Goal: Task Accomplishment & Management: Use online tool/utility

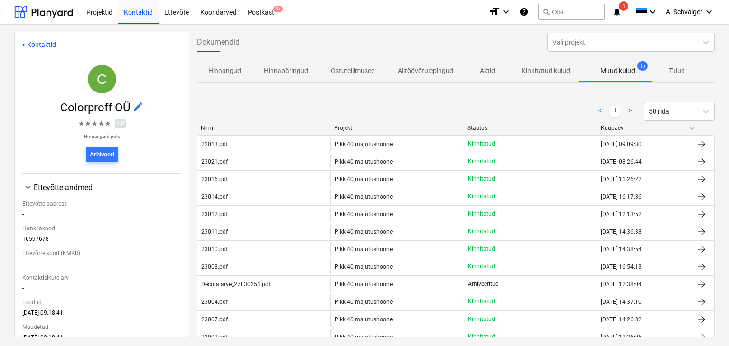
click at [37, 9] on div at bounding box center [43, 12] width 59 height 24
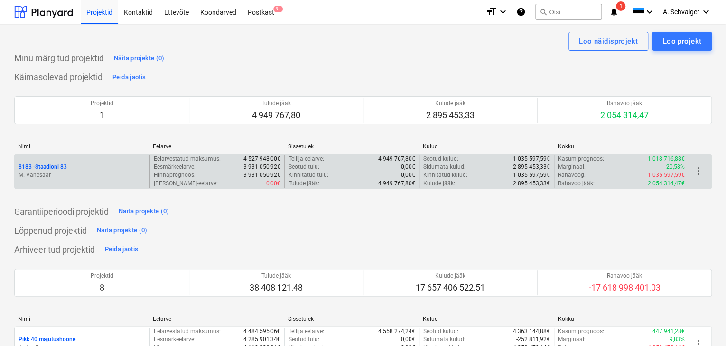
click at [87, 167] on div "8183 - Staadioni 83" at bounding box center [82, 167] width 127 height 8
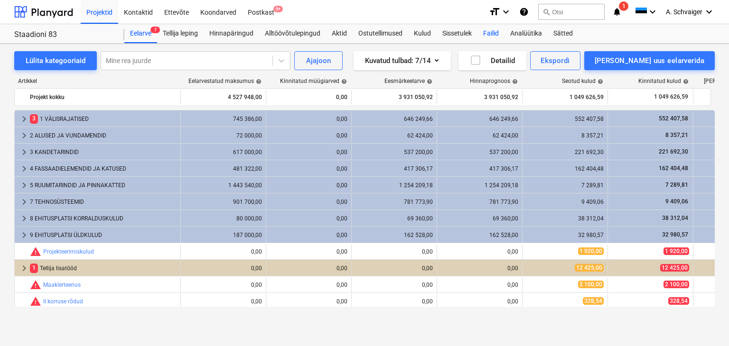
click at [490, 33] on div "Failid" at bounding box center [490, 33] width 27 height 19
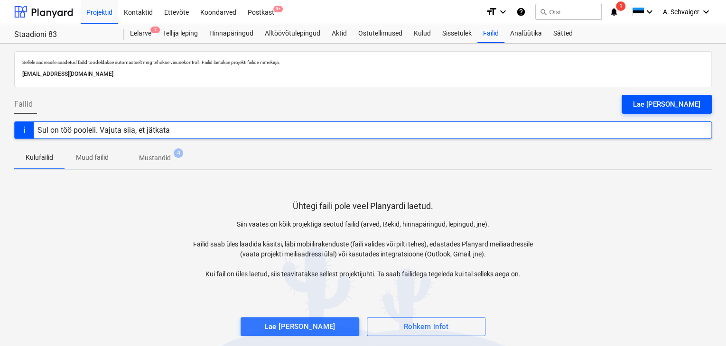
click at [687, 102] on div "Lae [PERSON_NAME]" at bounding box center [666, 104] width 67 height 12
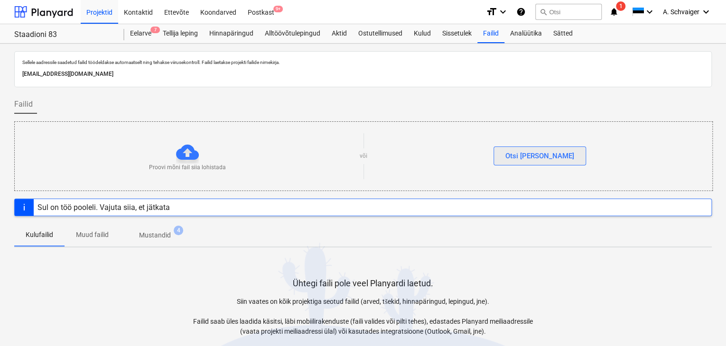
click at [550, 152] on div "Otsi [PERSON_NAME]" at bounding box center [539, 156] width 69 height 12
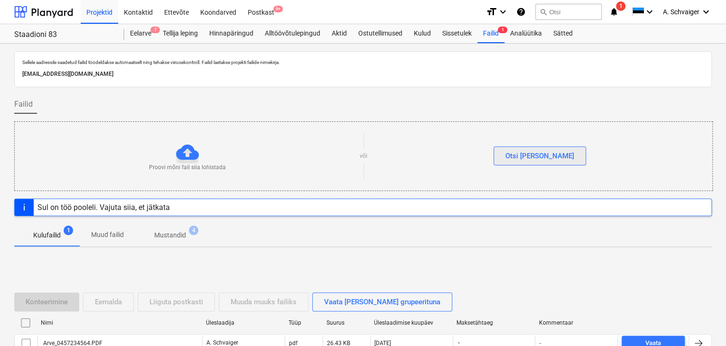
click at [538, 158] on div "Otsi [PERSON_NAME]" at bounding box center [539, 156] width 69 height 12
